Goal: Task Accomplishment & Management: Use online tool/utility

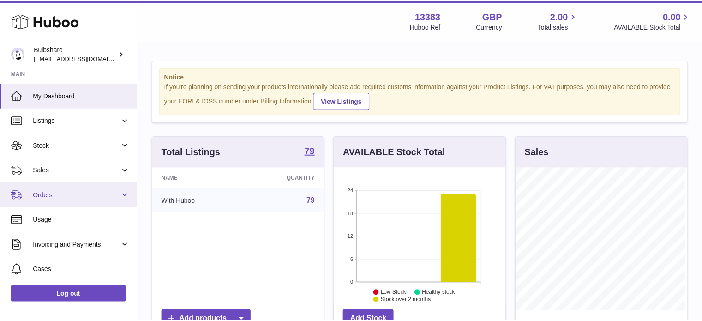
scroll to position [144, 173]
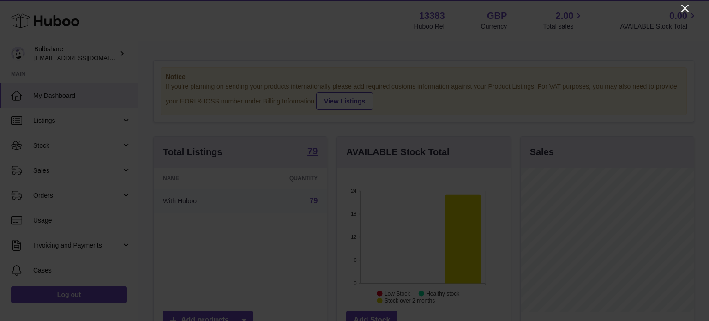
click at [684, 9] on icon "Close" at bounding box center [684, 8] width 7 height 7
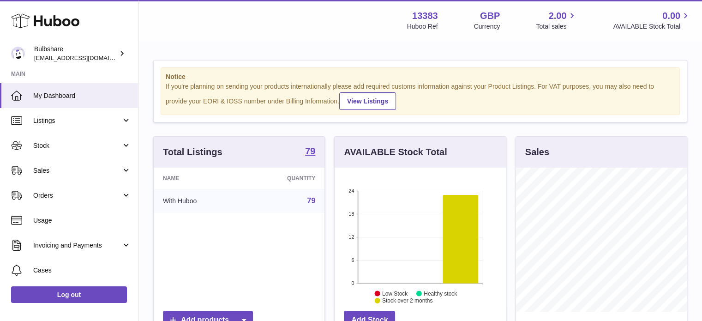
scroll to position [461418, 461391]
click at [50, 97] on span "My Dashboard" at bounding box center [82, 95] width 98 height 9
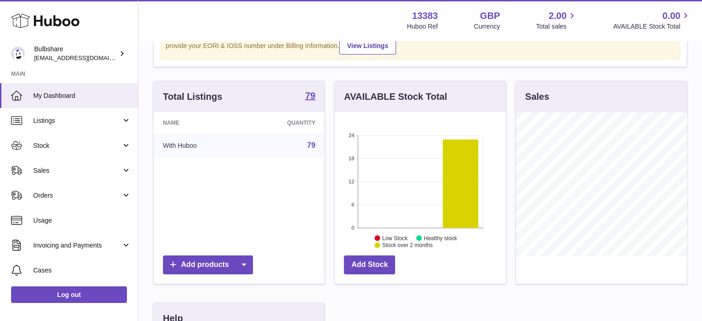
scroll to position [92, 0]
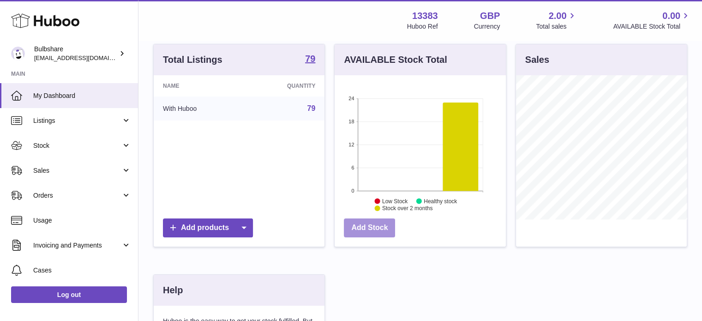
click at [366, 230] on link "Add Stock" at bounding box center [369, 227] width 51 height 19
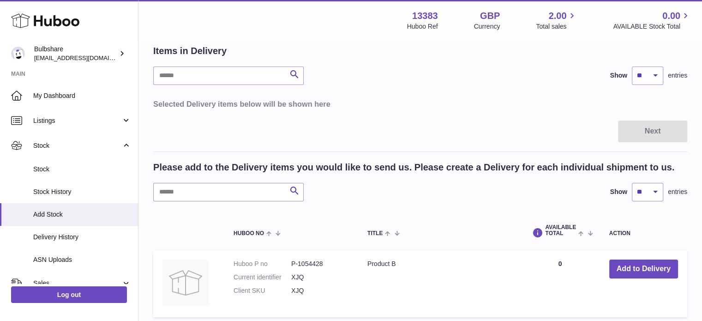
scroll to position [92, 0]
